Goal: Task Accomplishment & Management: Manage account settings

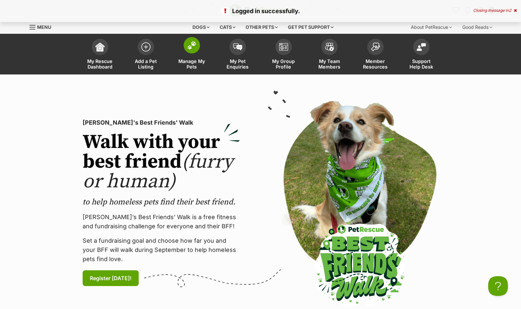
click at [190, 44] on img at bounding box center [191, 45] width 9 height 9
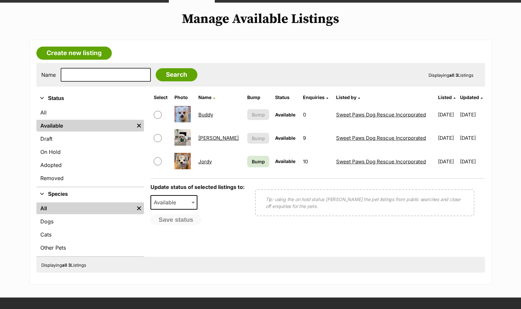
scroll to position [71, 0]
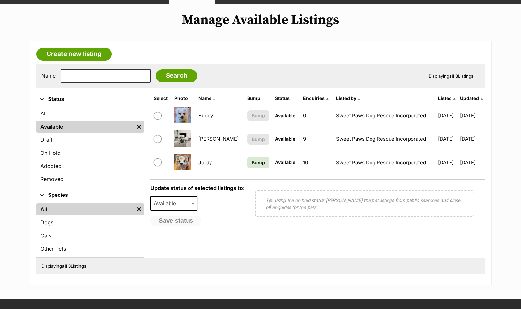
click at [207, 116] on link "Buddy" at bounding box center [205, 116] width 15 height 6
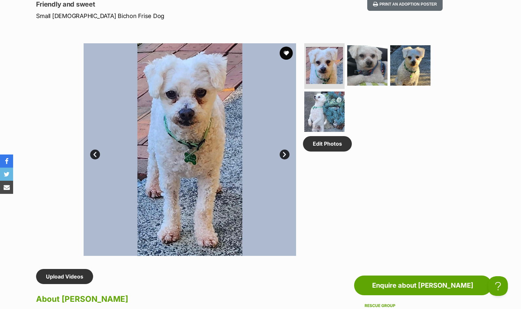
scroll to position [305, 0]
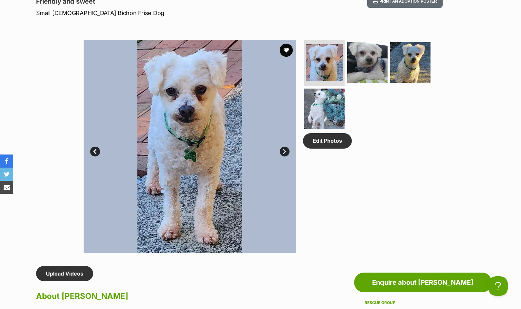
click at [284, 151] on link "Next" at bounding box center [285, 152] width 10 height 10
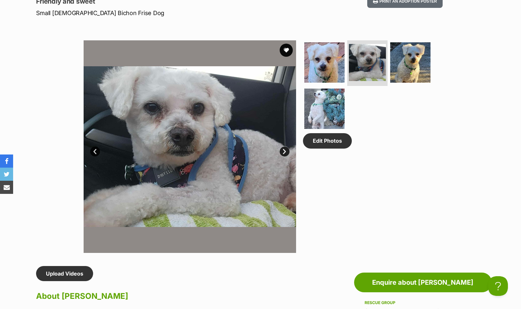
click at [285, 152] on link "Next" at bounding box center [285, 152] width 10 height 10
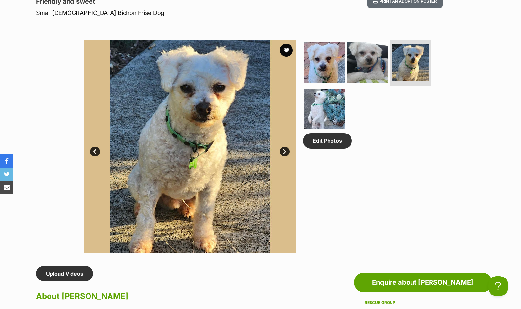
click at [285, 152] on link "Next" at bounding box center [285, 152] width 10 height 10
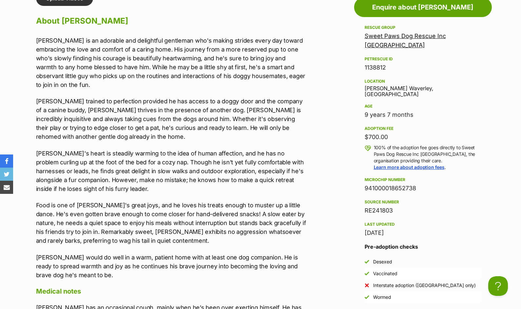
scroll to position [581, 0]
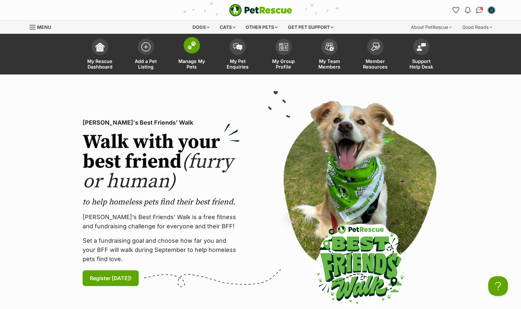
click at [188, 47] on img at bounding box center [191, 45] width 9 height 9
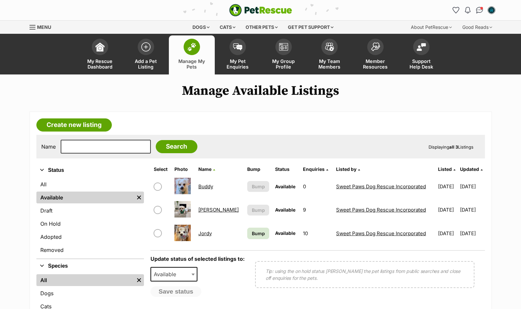
click at [209, 186] on link "Buddy" at bounding box center [205, 186] width 15 height 6
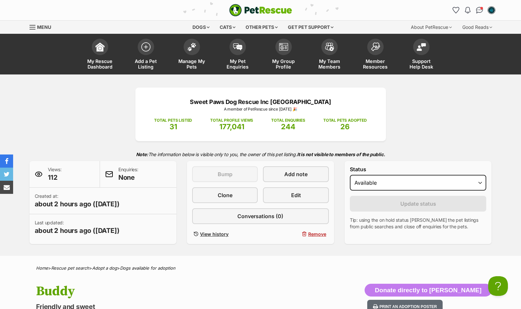
click at [488, 9] on img "My account" at bounding box center [491, 10] width 9 height 9
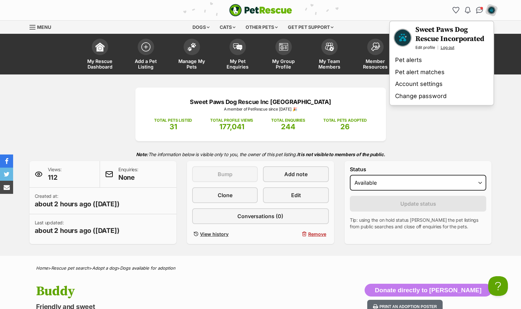
click at [451, 49] on link "Log out" at bounding box center [448, 47] width 14 height 5
